Goal: Task Accomplishment & Management: Complete application form

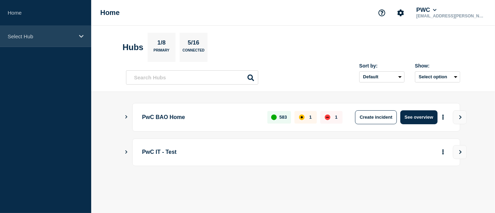
click at [76, 38] on div "Select Hub" at bounding box center [45, 36] width 91 height 21
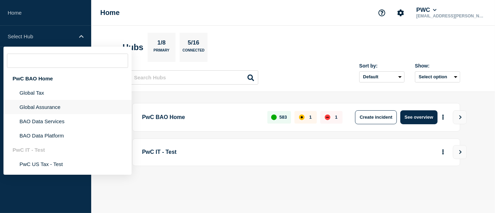
click at [45, 114] on li "Global Assurance" at bounding box center [67, 121] width 128 height 14
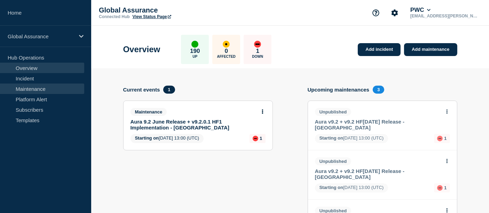
click at [36, 92] on link "Maintenance" at bounding box center [42, 89] width 84 height 10
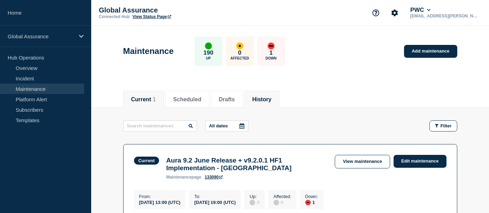
click at [270, 93] on li "History" at bounding box center [261, 99] width 35 height 17
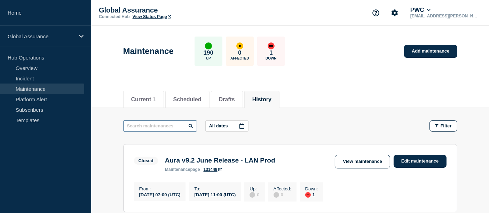
click at [149, 125] on input "text" at bounding box center [160, 125] width 74 height 11
type input "GDAPI"
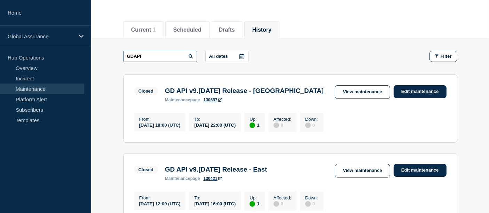
scroll to position [78, 0]
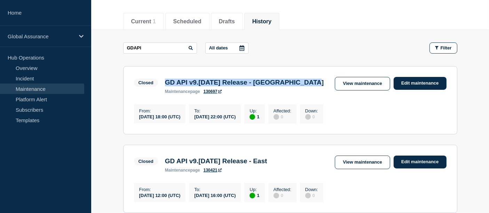
drag, startPoint x: 163, startPoint y: 83, endPoint x: 329, endPoint y: 85, distance: 166.5
click at [327, 85] on div "GD API v9.2 June 2025 Release - Switzerland maintenance page 130697" at bounding box center [245, 86] width 166 height 15
copy h3 "GD API v9.2 June 2025 Release - Switzerland"
click at [349, 78] on link "View maintenance" at bounding box center [362, 84] width 55 height 14
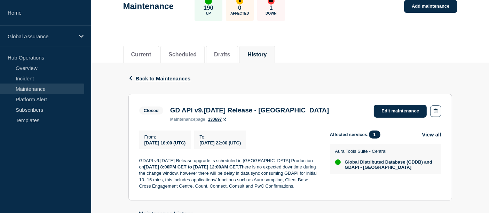
scroll to position [47, 0]
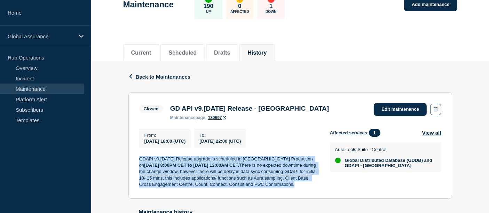
drag, startPoint x: 170, startPoint y: 194, endPoint x: 135, endPoint y: 163, distance: 46.8
click at [135, 163] on section "Closed GD API v9.2 June 2025 Release - Switzerland maintenance page 130697 Edit…" at bounding box center [290, 145] width 324 height 107
copy p "GDAPI v9.2 June 2025 Release upgrade is scheduled in Switzerland Production on …"
click at [130, 74] on icon "button" at bounding box center [130, 76] width 5 height 5
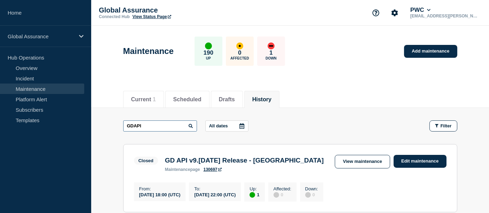
drag, startPoint x: 151, startPoint y: 124, endPoint x: 88, endPoint y: 122, distance: 63.4
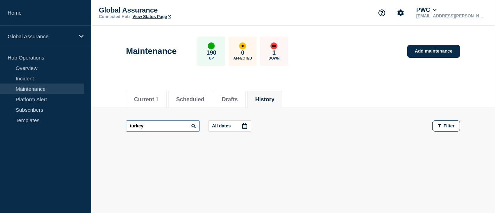
type input "turkey"
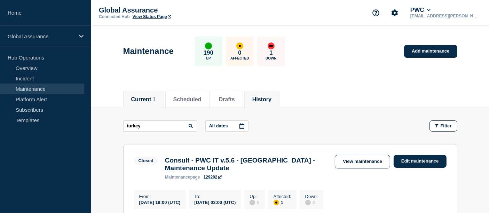
click at [156, 100] on span "1" at bounding box center [154, 99] width 3 height 6
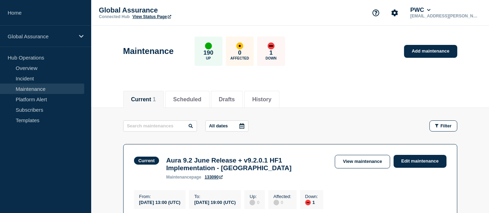
click at [304, 113] on main "All dates Filter Current 1 Down Aura 9.2 June Release + v9.2.0.1 HF1 Implementa…" at bounding box center [290, 169] width 398 height 123
click at [428, 55] on link "Add maintenance" at bounding box center [430, 51] width 53 height 13
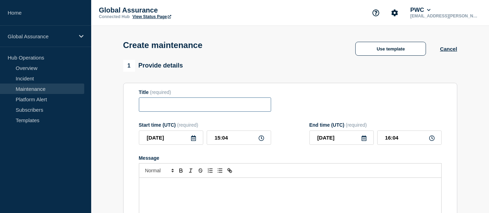
click at [155, 106] on input "Title" at bounding box center [205, 105] width 132 height 14
paste input "GD API v9.2 June 2025 Release - Turkey"
type input "GD API v9.2 June 2025 Release - Turkey"
click at [193, 139] on icon at bounding box center [193, 138] width 5 height 6
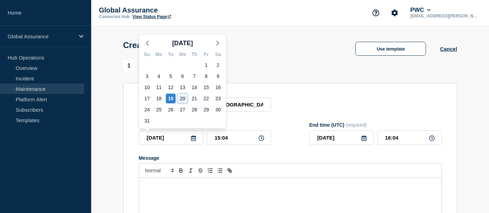
click at [185, 100] on div "20" at bounding box center [183, 99] width 10 height 10
type input "2025-08-20"
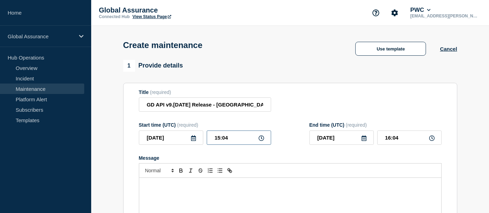
drag, startPoint x: 234, startPoint y: 139, endPoint x: 205, endPoint y: 139, distance: 28.9
click at [205, 139] on div "2025-08-20 15:04" at bounding box center [205, 138] width 132 height 14
type input "18:00"
type input "22:00"
click at [362, 140] on icon at bounding box center [364, 138] width 6 height 6
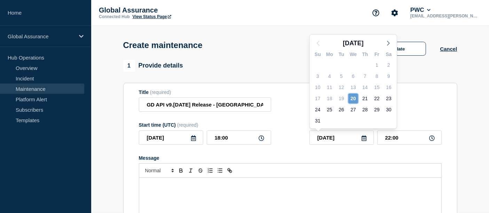
click at [352, 97] on div "20" at bounding box center [354, 99] width 10 height 10
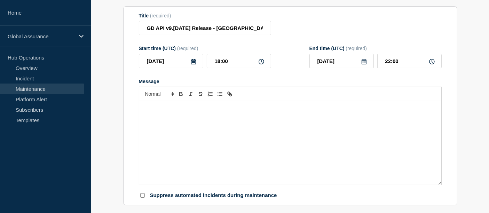
scroll to position [78, 0]
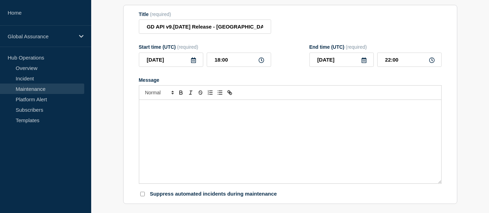
click at [214, 118] on div "Message" at bounding box center [290, 142] width 302 height 84
paste div "Message"
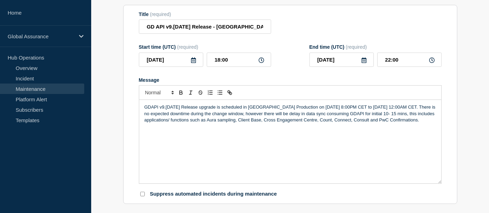
click at [281, 107] on p "GDAPI v9.2 June 2025 Release upgrade is scheduled in Switzerland Production on …" at bounding box center [291, 113] width 292 height 19
click at [273, 123] on p "GDAPI v9.2 June 2025 Release upgrade is scheduled in Turkey Production on Augus…" at bounding box center [291, 113] width 292 height 19
click at [322, 108] on p "GDAPI v9.2 June 2025 Release upgrade is scheduled in Turkey Production on Augus…" at bounding box center [291, 113] width 292 height 19
click at [322, 143] on div "GDAPI v9.2 June 2025 Release upgrade is scheduled in Turkey Production on Augus…" at bounding box center [290, 142] width 302 height 84
drag, startPoint x: 302, startPoint y: 107, endPoint x: 155, endPoint y: 116, distance: 147.9
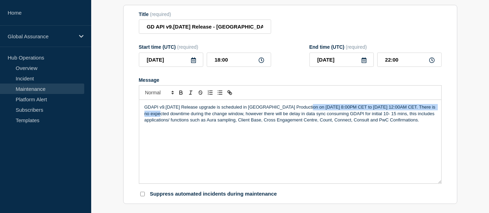
click at [155, 116] on p "GDAPI v9.2 June 2025 Release upgrade is scheduled in Turkey Production on Augus…" at bounding box center [291, 113] width 292 height 19
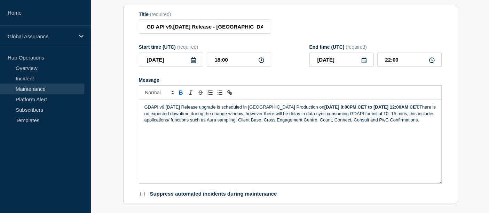
click at [227, 152] on div "GDAPI v9.2 June 2025 Release upgrade is scheduled in Turkey Production on Augus…" at bounding box center [290, 142] width 302 height 84
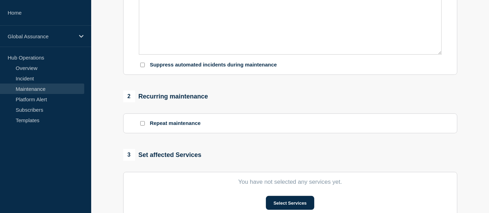
scroll to position [212, 0]
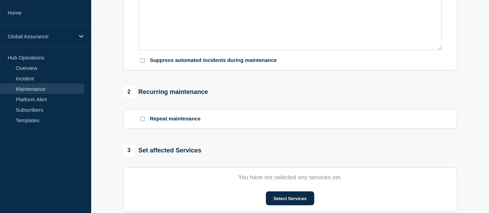
click at [143, 63] on input "Suppress automated incidents during maintenance" at bounding box center [142, 60] width 5 height 5
checkbox input "true"
click at [279, 200] on button "Select Services" at bounding box center [290, 199] width 48 height 14
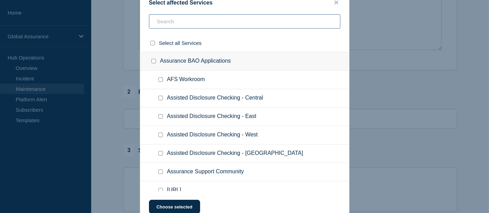
click at [165, 23] on input "text" at bounding box center [245, 21] width 192 height 14
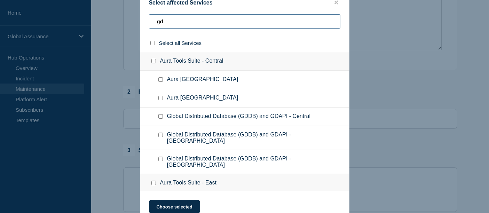
type input "gd"
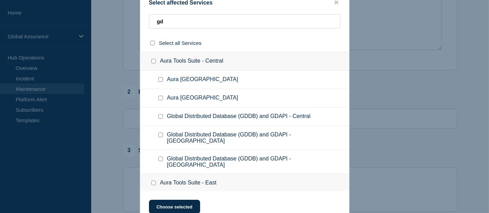
click at [161, 157] on input "Global Distributed Database (GDDB) and GDAPI - Turkey checkbox" at bounding box center [160, 159] width 5 height 5
checkbox input "true"
click at [178, 204] on button "Choose selected" at bounding box center [174, 207] width 51 height 14
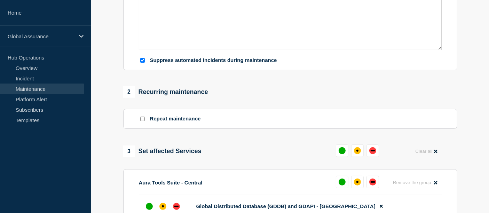
scroll to position [312, 0]
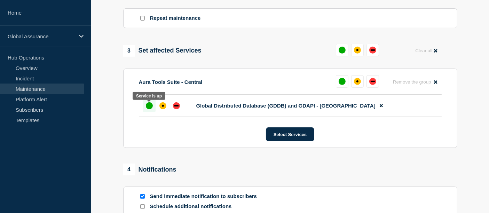
click at [154, 108] on div at bounding box center [149, 106] width 13 height 13
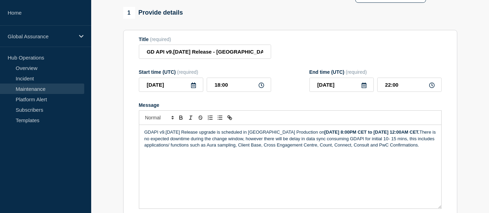
scroll to position [51, 0]
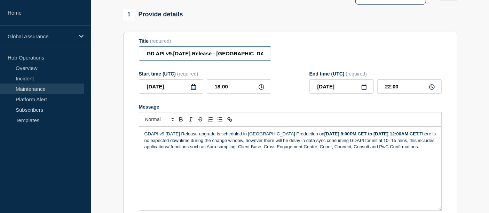
click at [146, 53] on input "GD API v9.2 June 2025 Release - Turkey" at bounding box center [205, 53] width 132 height 14
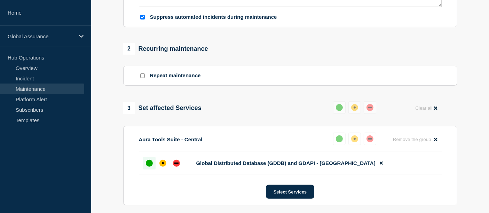
scroll to position [266, 0]
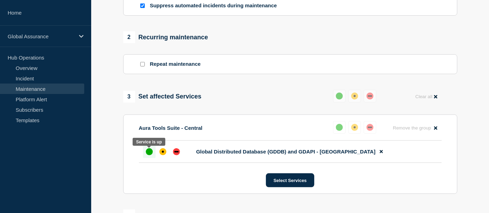
click at [147, 155] on div "up" at bounding box center [149, 151] width 7 height 7
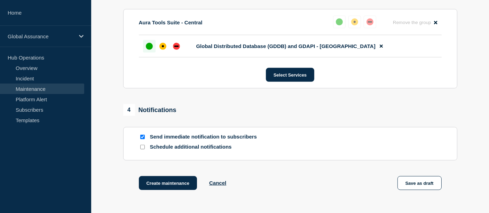
scroll to position [373, 0]
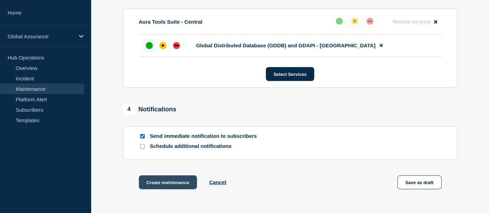
click at [166, 180] on button "Create maintenance" at bounding box center [168, 183] width 59 height 14
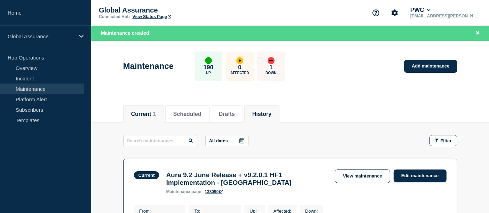
click at [272, 112] on button "History" at bounding box center [261, 114] width 19 height 6
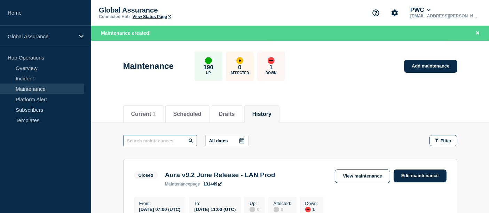
click at [152, 144] on input "text" at bounding box center [160, 140] width 74 height 11
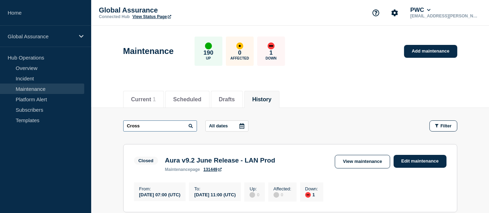
type input "Cross"
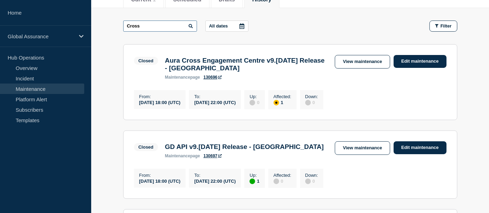
scroll to position [103, 0]
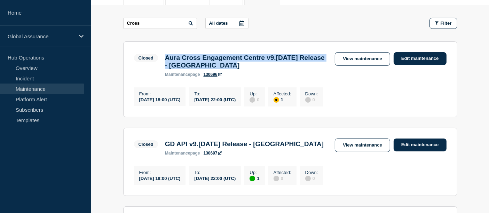
drag, startPoint x: 268, startPoint y: 69, endPoint x: 164, endPoint y: 57, distance: 105.5
click at [164, 57] on div "Aura Cross Engagement Centre v9.2 June 2025 Release - Switzerland maintenance p…" at bounding box center [247, 65] width 170 height 23
copy h3 "Aura Cross Engagement Centre v9.2 June 2025 Release - Switzerland"
click at [366, 56] on link "View maintenance" at bounding box center [362, 59] width 55 height 14
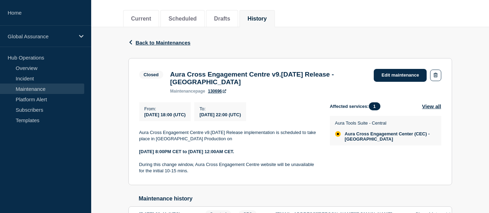
scroll to position [82, 0]
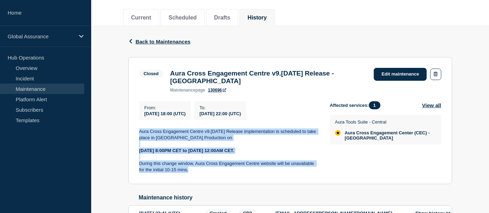
drag, startPoint x: 198, startPoint y: 174, endPoint x: 135, endPoint y: 135, distance: 74.4
click at [135, 135] on section "Closed Aura Cross Engagement Centre v9.2 June 2025 Release - Switzerland mainte…" at bounding box center [290, 120] width 324 height 127
copy div "Aura Cross Engagement Centre v9.2 June 2025 Release implementation is scheduled…"
click at [266, 184] on section "Closed Aura Cross Engagement Centre v9.2 June 2025 Release - Switzerland mainte…" at bounding box center [290, 120] width 324 height 127
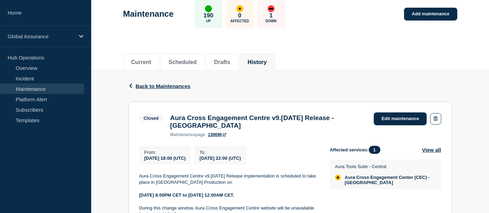
scroll to position [22, 0]
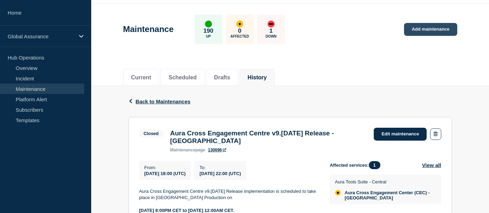
click at [434, 31] on link "Add maintenance" at bounding box center [430, 29] width 53 height 13
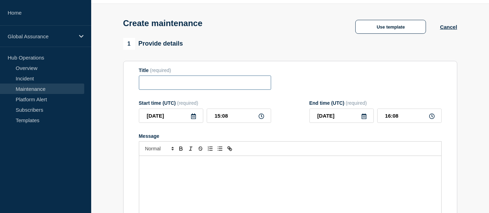
click at [151, 85] on input "Title" at bounding box center [205, 83] width 132 height 14
paste input "Aura Cross Engagement Centre v9.2 June 2025 Release - Turkey"
type input "Aura Cross Engagement Centre v9.2 June 2025 Release - Turkey"
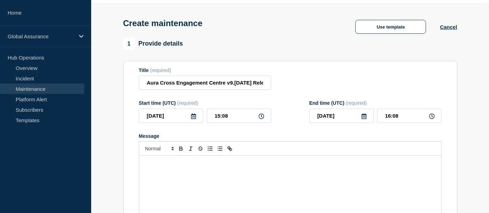
click at [193, 119] on icon at bounding box center [193, 117] width 5 height 6
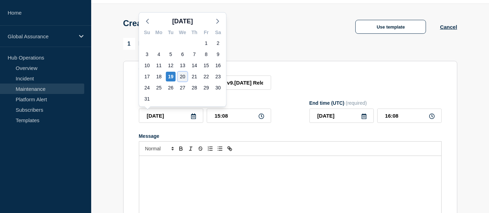
click at [181, 77] on div "20" at bounding box center [183, 77] width 10 height 10
type input "2025-08-20"
type input "16:09"
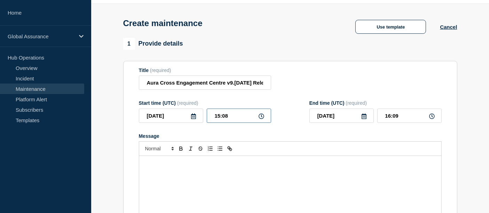
drag, startPoint x: 232, startPoint y: 118, endPoint x: 187, endPoint y: 118, distance: 45.3
click at [187, 118] on div "2025-08-20 15:08" at bounding box center [205, 116] width 132 height 14
type input "18:00"
type input "22:00"
click at [168, 173] on div "Message" at bounding box center [290, 198] width 302 height 84
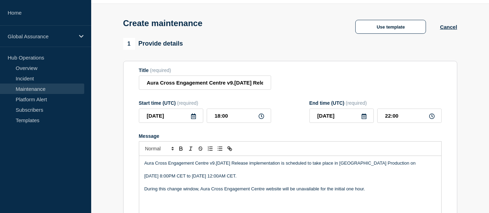
drag, startPoint x: 287, startPoint y: 177, endPoint x: 138, endPoint y: 176, distance: 148.7
click at [138, 176] on section "Title (required) Aura Cross Engagement Centre v9.2 June 2025 Release - Turkey S…" at bounding box center [290, 161] width 334 height 200
click at [249, 198] on div "Aura Cross Engagement Centre v9.2 June 2025 Release implementation is scheduled…" at bounding box center [290, 198] width 302 height 84
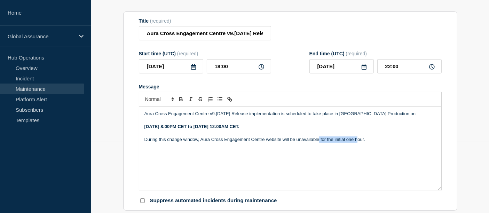
drag, startPoint x: 318, startPoint y: 192, endPoint x: 362, endPoint y: 224, distance: 54.3
click at [362, 142] on html "Home Global Assurance Hub Operations Overview Incident Maintenance Platform Ale…" at bounding box center [244, 35] width 489 height 213
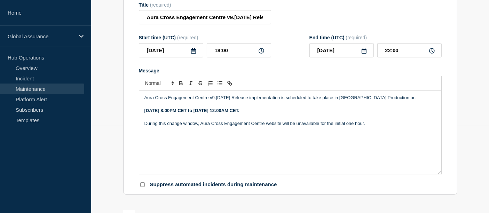
click at [310, 141] on div "Aura Cross Engagement Centre v9.2 June 2025 Release implementation is scheduled…" at bounding box center [290, 133] width 302 height 84
click at [377, 125] on p "During this change window, Aura Cross Engagement Centre website will be unavail…" at bounding box center [291, 123] width 292 height 6
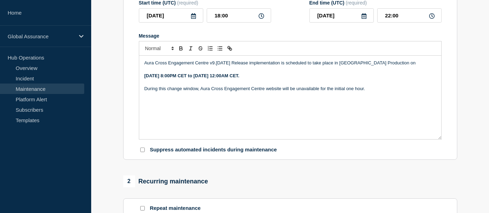
scroll to position [128, 0]
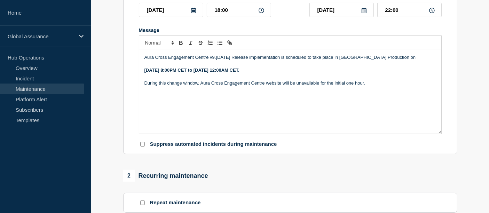
click at [143, 148] on div at bounding box center [142, 144] width 7 height 7
click at [143, 146] on input "Suppress automated incidents during maintenance" at bounding box center [142, 144] width 5 height 5
checkbox input "true"
click at [375, 86] on p "During this change window, Aura Cross Engagement Centre website will be unavail…" at bounding box center [291, 83] width 292 height 6
click at [351, 84] on p "During this change window, Aura Cross Engagement Centre website will be unavail…" at bounding box center [291, 83] width 292 height 6
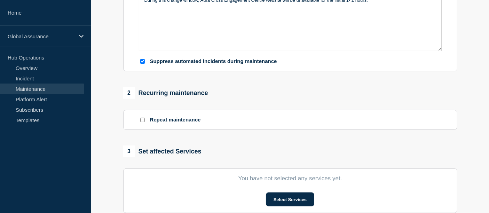
scroll to position [240, 0]
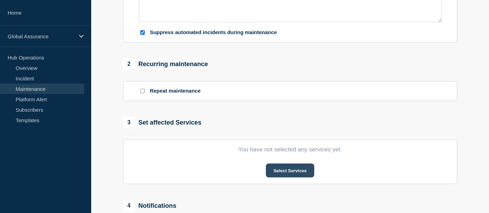
click at [300, 171] on button "Select Services" at bounding box center [290, 171] width 48 height 14
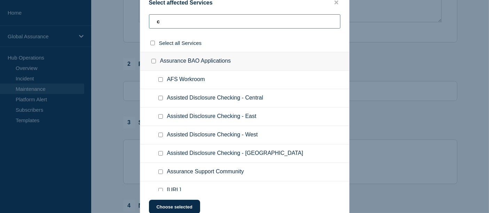
click at [180, 24] on input "c" at bounding box center [245, 21] width 192 height 14
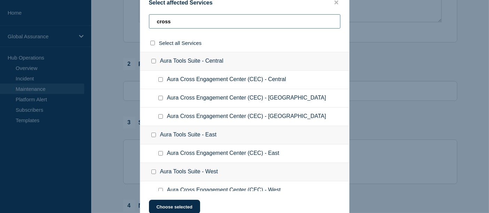
type input "cross"
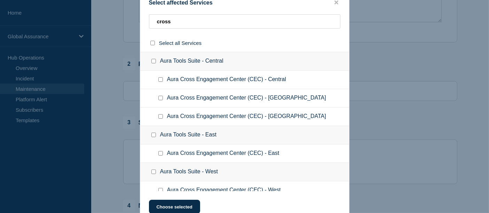
click at [161, 118] on input "Aura Cross Engagement Center (CEC) - Turkey checkbox" at bounding box center [160, 116] width 5 height 5
checkbox input "true"
click at [181, 203] on button "Choose selected" at bounding box center [174, 207] width 51 height 14
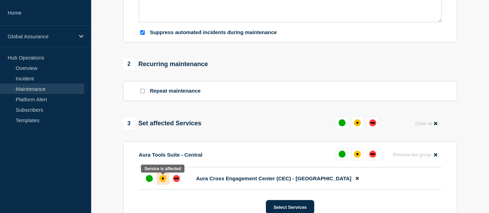
click at [160, 179] on div "affected" at bounding box center [162, 178] width 7 height 7
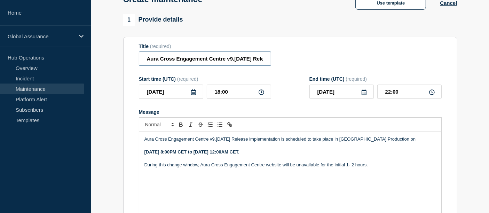
scroll to position [0, 43]
drag, startPoint x: 168, startPoint y: 57, endPoint x: 276, endPoint y: 45, distance: 108.6
click at [276, 45] on div "Title (required) Aura Cross Engagement Centre v9.2 June 2025 Release - Turkey" at bounding box center [290, 55] width 303 height 23
click at [271, 61] on input "Aura Cross Engagement Centre v9.2 June 2025 Release - Turkey" at bounding box center [205, 59] width 132 height 14
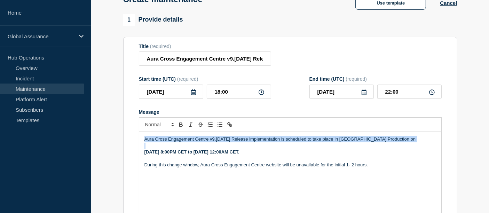
drag, startPoint x: 145, startPoint y: 142, endPoint x: 375, endPoint y: 148, distance: 231.0
click at [375, 148] on div "Aura Cross Engagement Centre v9.2 June 2025 Release implementation is scheduled…" at bounding box center [290, 174] width 302 height 84
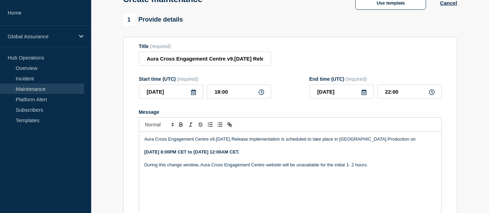
click at [379, 165] on p "During this change window, Aura Cross Engagement Centre website will be unavail…" at bounding box center [291, 165] width 292 height 6
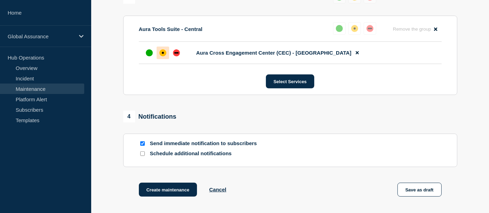
scroll to position [368, 0]
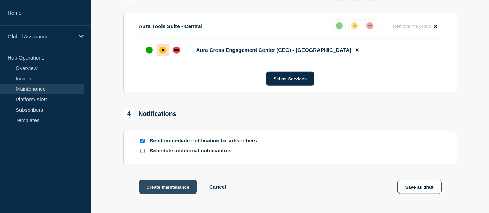
click at [161, 185] on button "Create maintenance" at bounding box center [168, 187] width 59 height 14
